Goal: Information Seeking & Learning: Learn about a topic

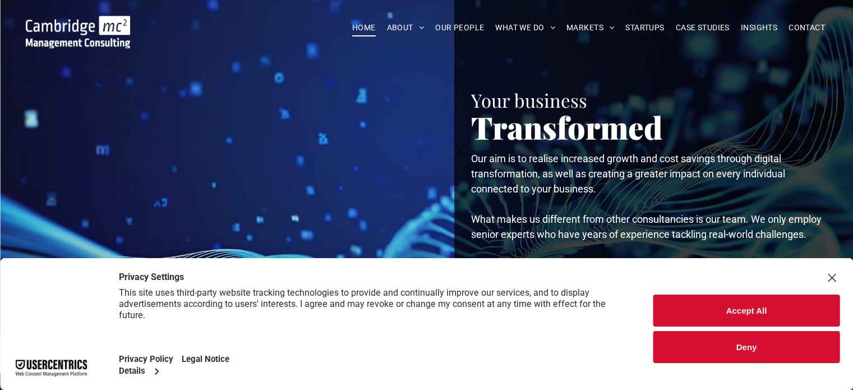
click at [724, 316] on button "Accept All" at bounding box center [746, 310] width 186 height 32
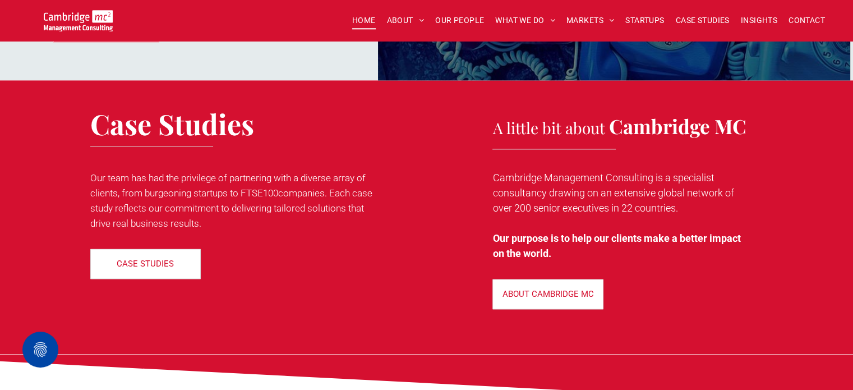
scroll to position [1682, 0]
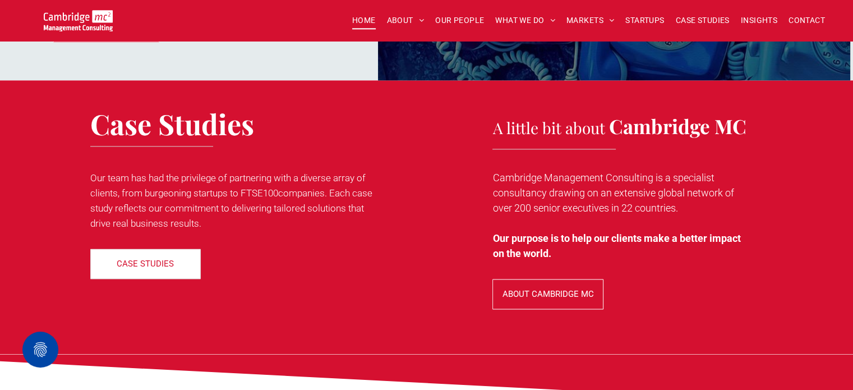
click at [559, 289] on p "ABOUT CAMBRIDGE MC" at bounding box center [547, 294] width 91 height 10
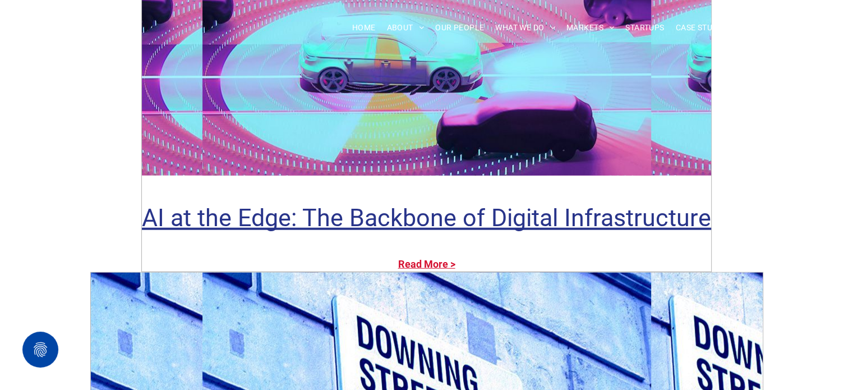
scroll to position [2775, 0]
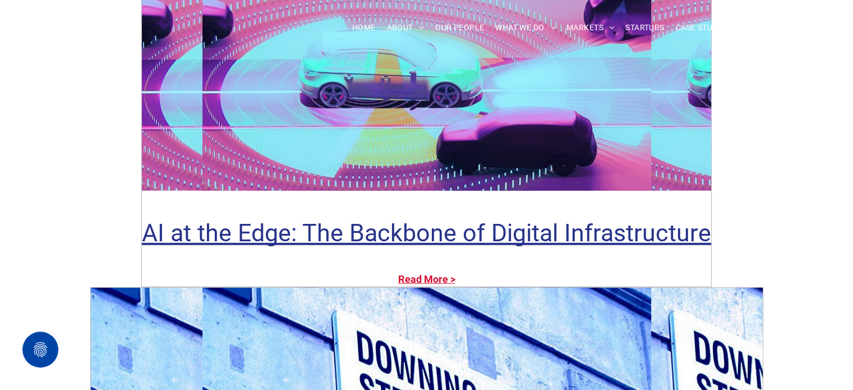
click at [462, 19] on span "OUR PEOPLE" at bounding box center [459, 27] width 49 height 17
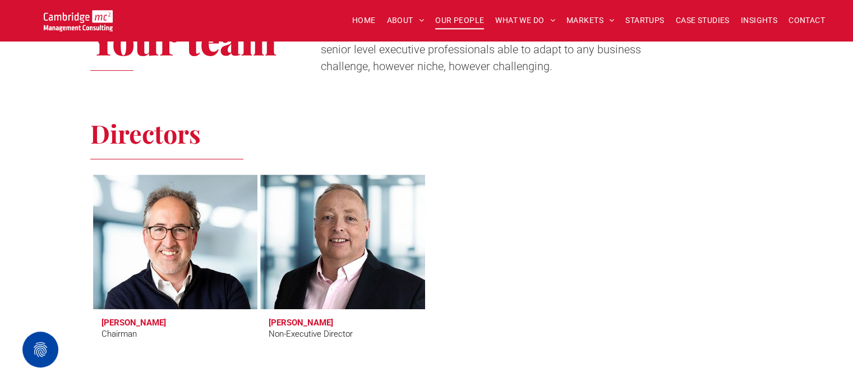
scroll to position [393, 0]
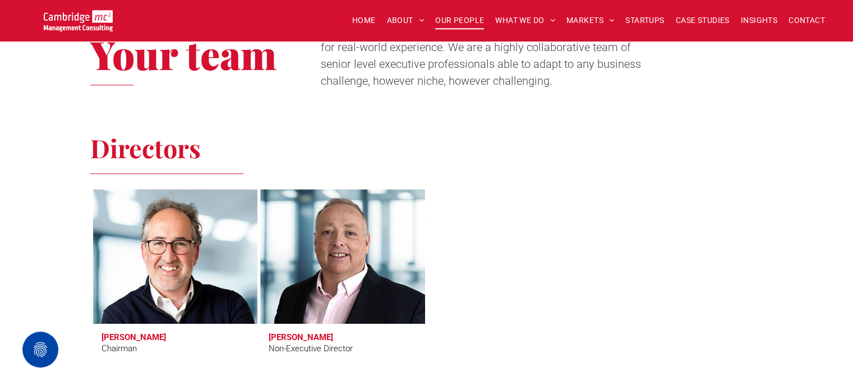
click at [196, 244] on link at bounding box center [175, 256] width 174 height 142
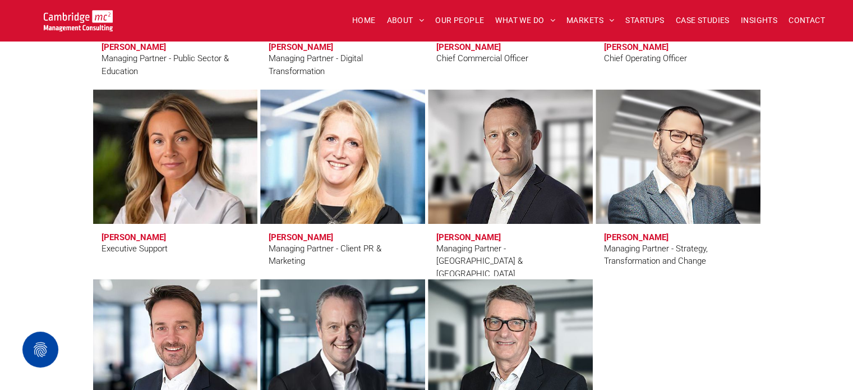
scroll to position [953, 0]
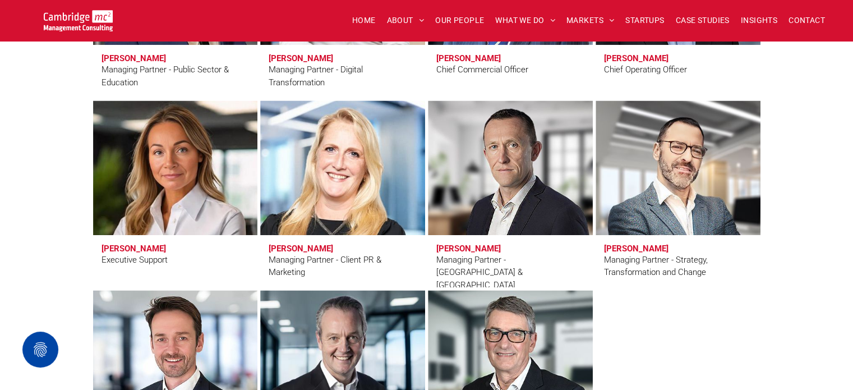
click at [360, 264] on div "Managing Partner - Client PR & Marketing" at bounding box center [343, 265] width 148 height 25
click at [355, 204] on link at bounding box center [342, 167] width 174 height 142
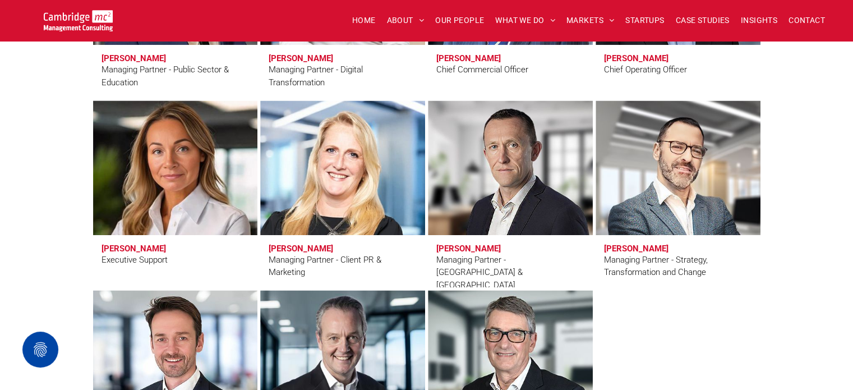
click at [177, 163] on link at bounding box center [175, 167] width 174 height 142
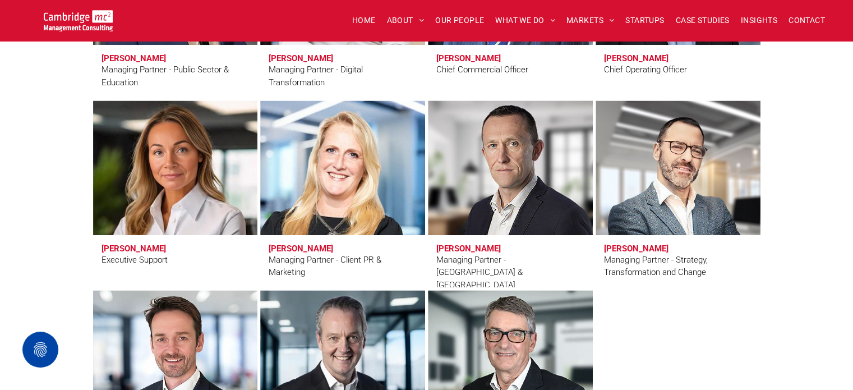
click at [575, 199] on link at bounding box center [510, 167] width 174 height 142
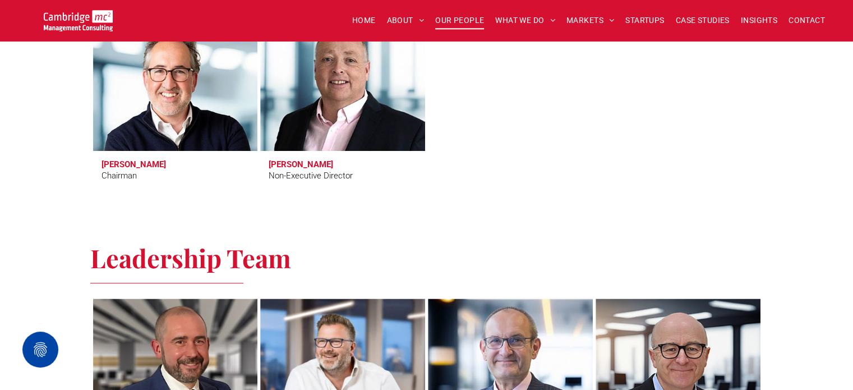
scroll to position [505, 0]
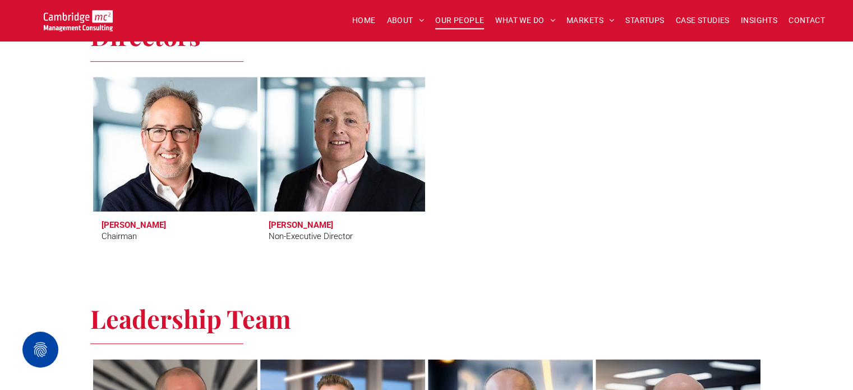
click at [236, 131] on link at bounding box center [175, 144] width 174 height 142
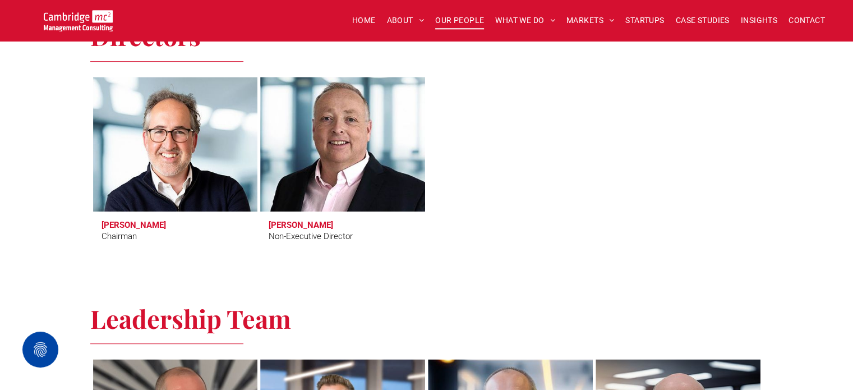
click at [350, 145] on link at bounding box center [342, 144] width 174 height 142
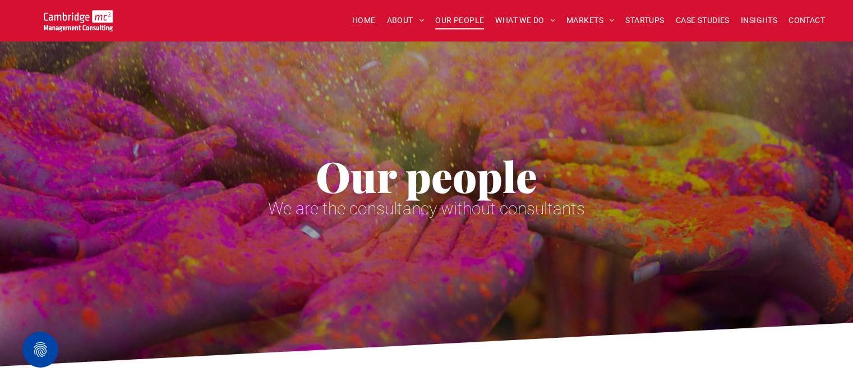
scroll to position [0, 0]
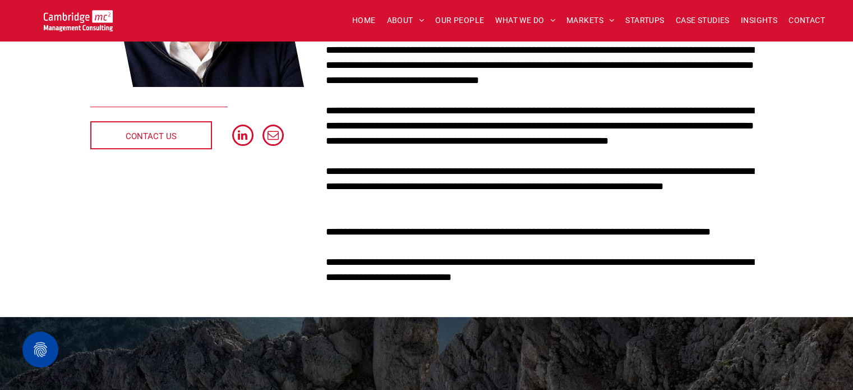
scroll to position [280, 0]
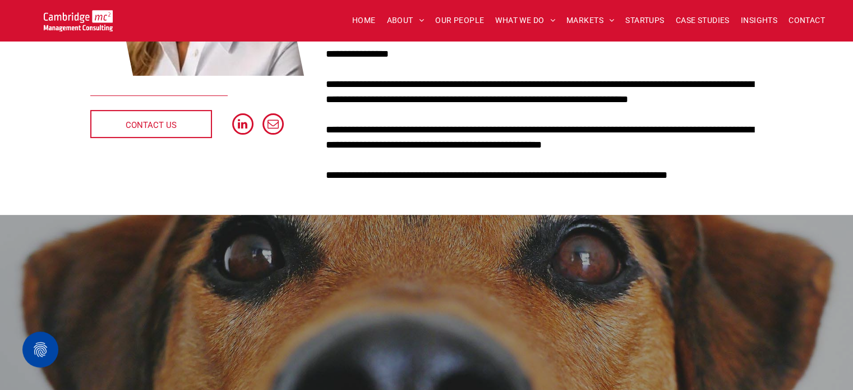
scroll to position [280, 0]
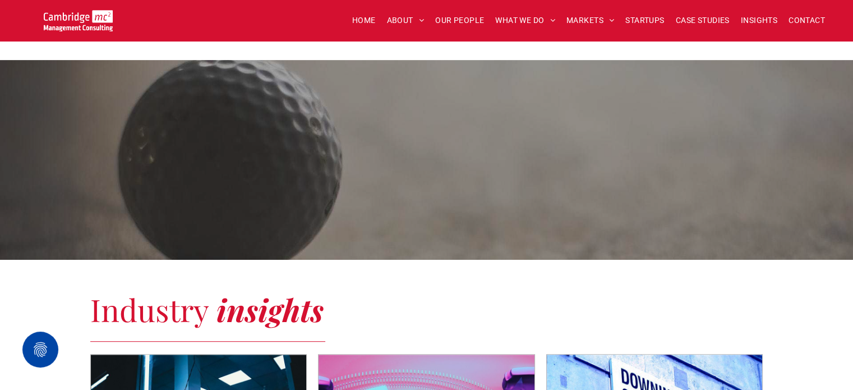
scroll to position [505, 0]
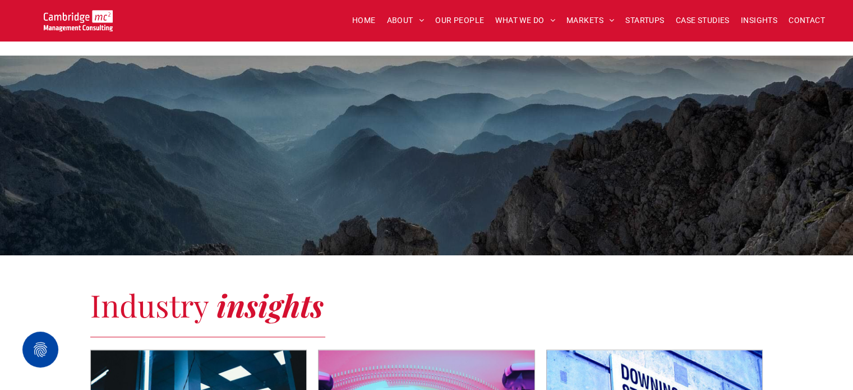
scroll to position [449, 0]
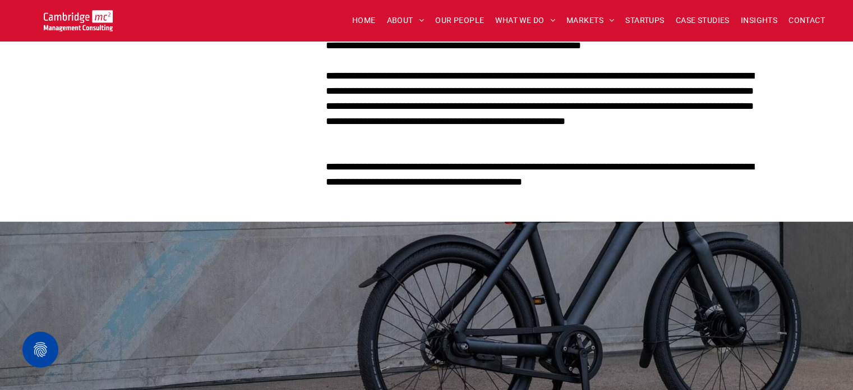
scroll to position [449, 0]
